Goal: Information Seeking & Learning: Learn about a topic

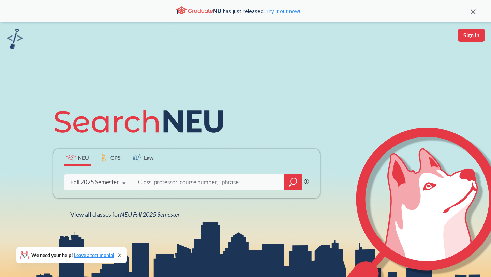
click at [125, 183] on icon at bounding box center [124, 182] width 13 height 19
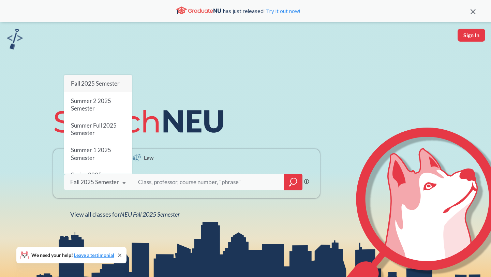
click at [162, 184] on input "search" at bounding box center [208, 182] width 142 height 14
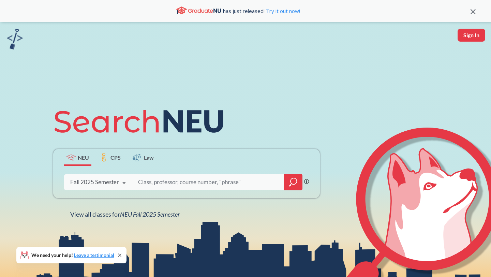
click at [238, 184] on input "search" at bounding box center [208, 182] width 142 height 14
type input "HLTH 5800"
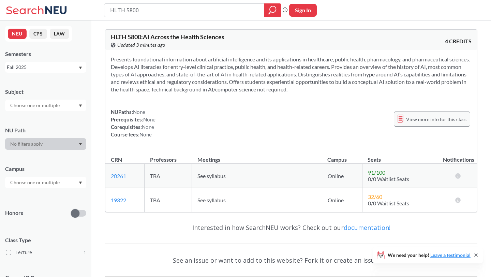
click at [437, 116] on span "View more info for this class" at bounding box center [436, 119] width 60 height 9
